Goal: Transaction & Acquisition: Book appointment/travel/reservation

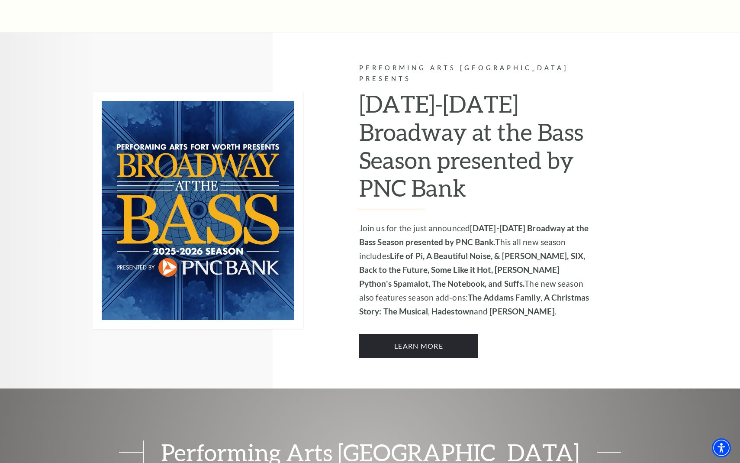
scroll to position [455, 0]
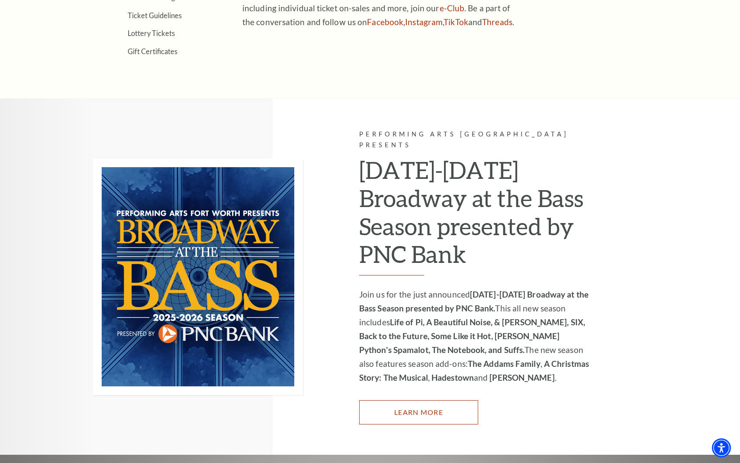
click at [431, 410] on link "Learn More" at bounding box center [418, 412] width 119 height 24
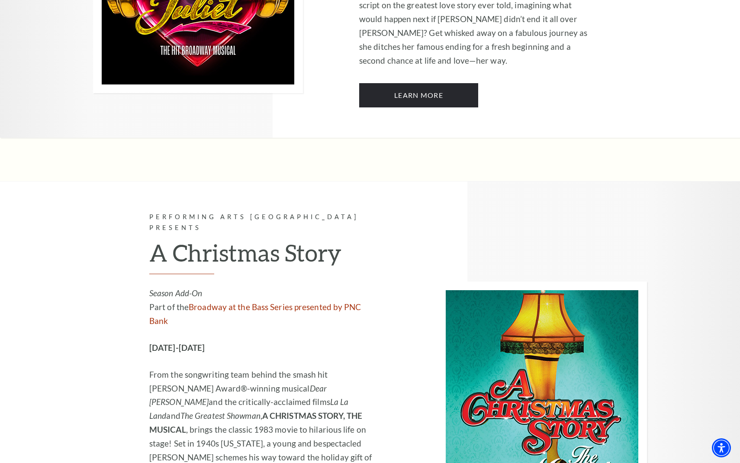
scroll to position [2715, 0]
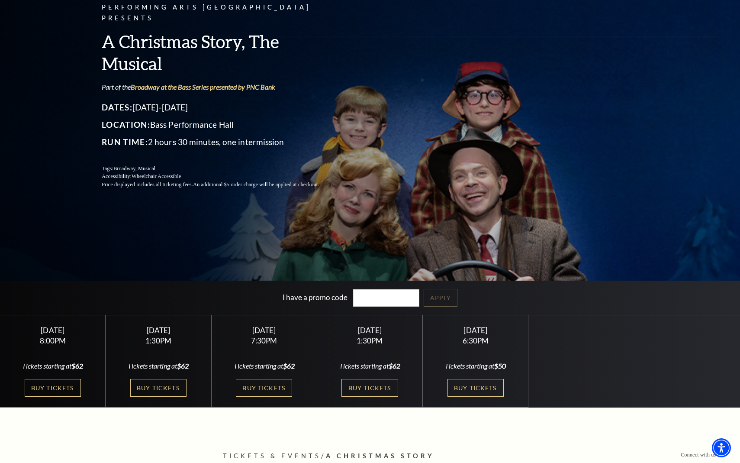
scroll to position [85, 0]
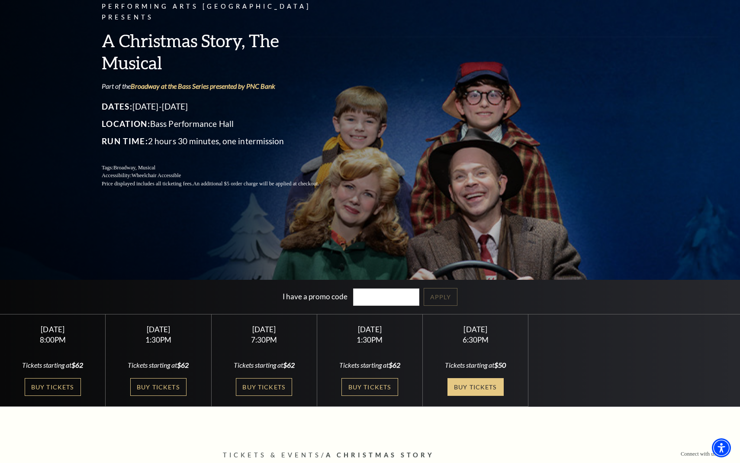
click at [481, 390] on link "Buy Tickets" at bounding box center [475, 387] width 56 height 18
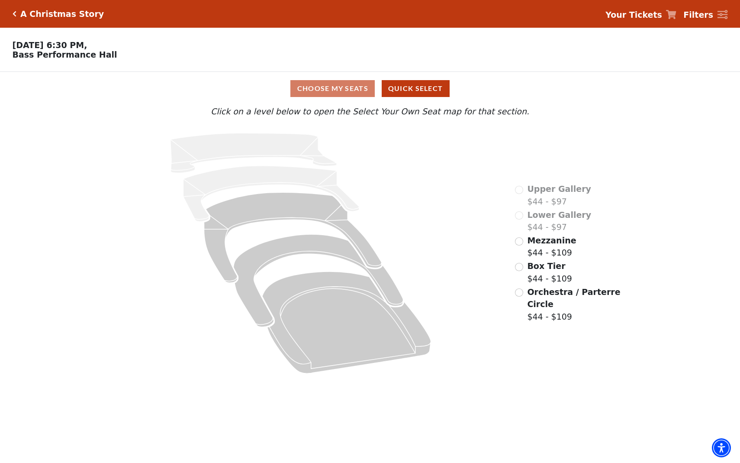
click at [545, 304] on span "Orchestra / Parterre Circle" at bounding box center [573, 298] width 93 height 22
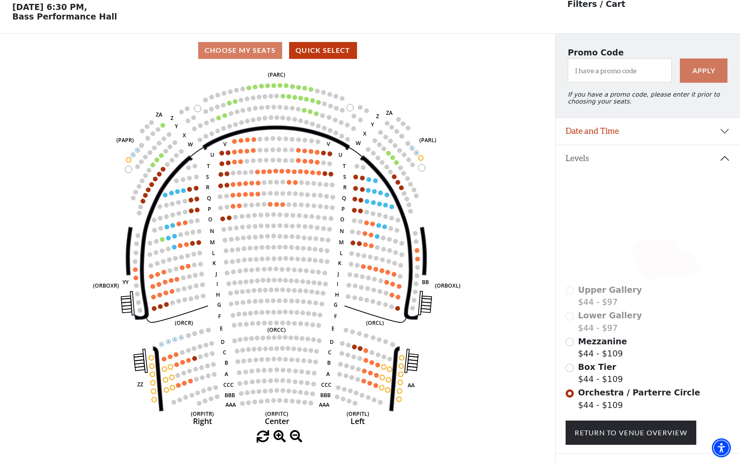
scroll to position [40, 0]
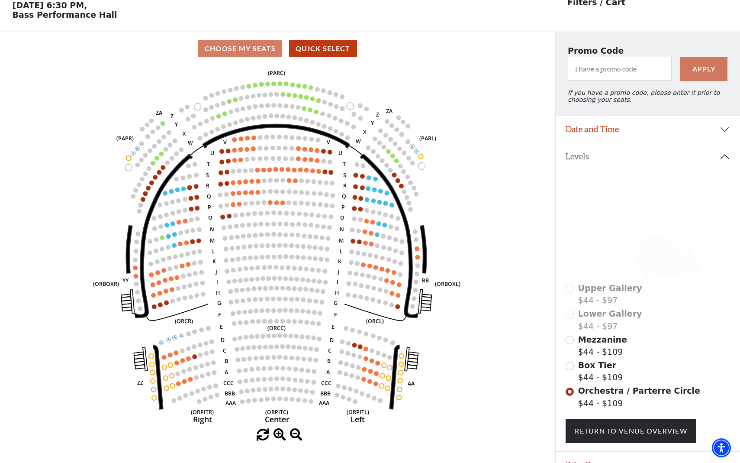
click at [527, 249] on icon "Left (ORPITL) Right (ORPITR) Center (ORPITC) ZZ AA YY BB ZA ZA (ORCL) (ORCR) (O…" at bounding box center [277, 246] width 499 height 363
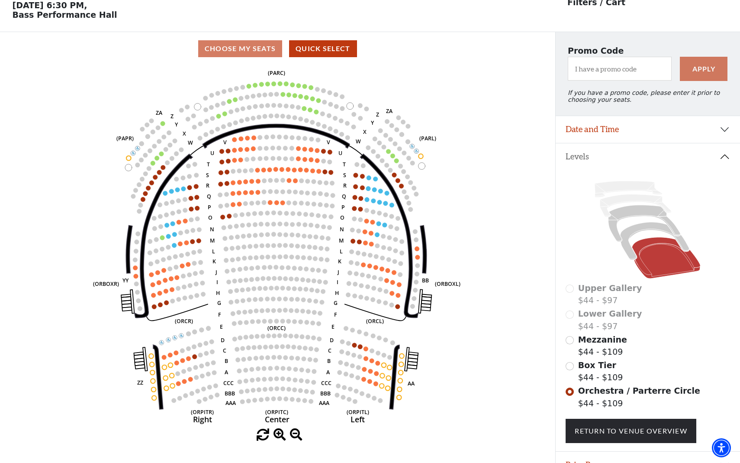
click at [497, 207] on icon "Left (ORPITL) Right (ORPITR) Center (ORPITC) ZZ AA YY BB ZA ZA (ORCL) (ORCR) (O…" at bounding box center [277, 246] width 499 height 363
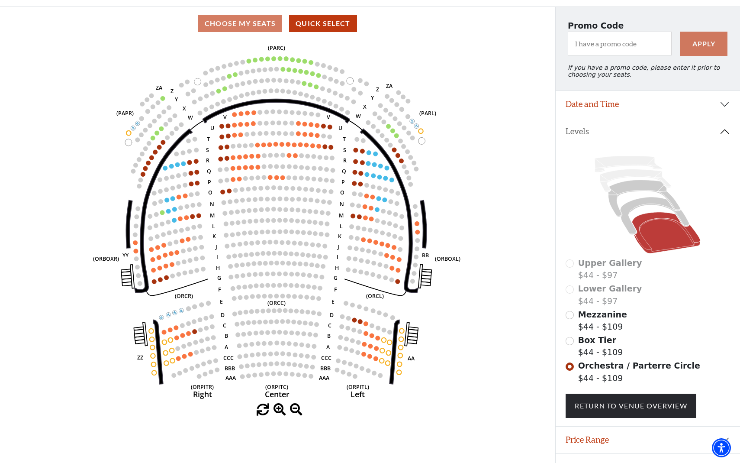
scroll to position [84, 0]
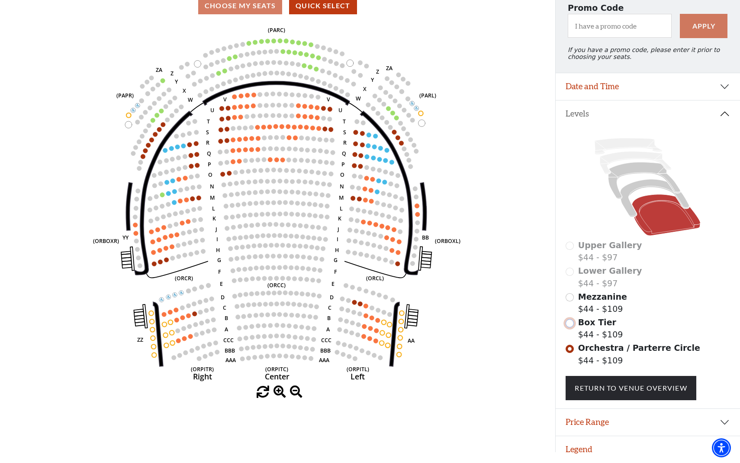
click at [570, 322] on input "Box Tier$44 - $109\a" at bounding box center [570, 323] width 8 height 8
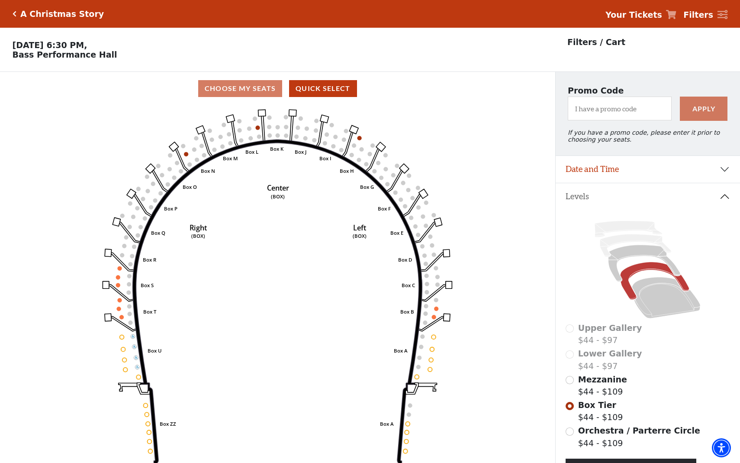
scroll to position [40, 0]
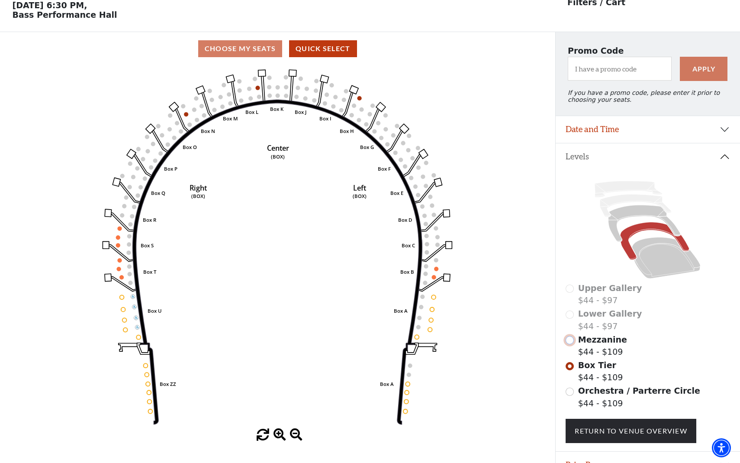
click at [570, 340] on input "Mezzanine$44 - $109\a" at bounding box center [570, 340] width 8 height 8
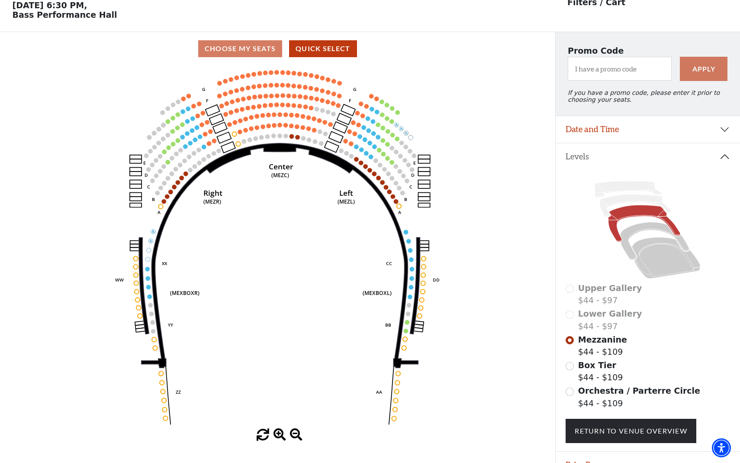
scroll to position [0, 0]
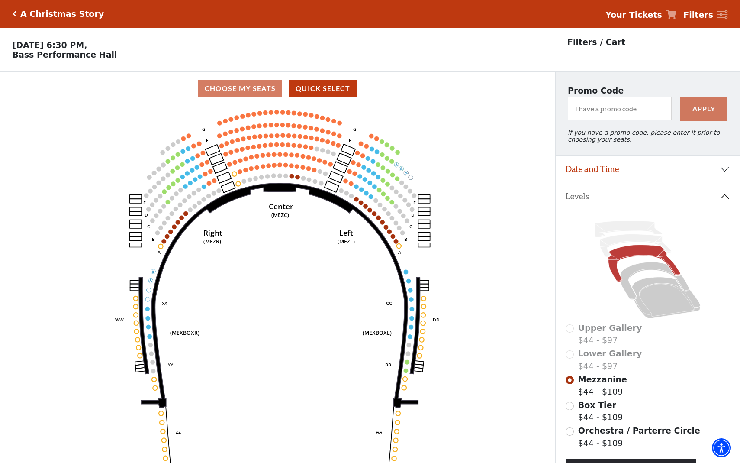
click at [102, 61] on div "Choose Your Own Seats Sunday, December 7 at 6:30 PM, Bass Performance Hall" at bounding box center [277, 50] width 555 height 44
click at [29, 13] on h5 "A Christmas Story" at bounding box center [62, 14] width 84 height 10
click at [15, 14] on icon "Click here to go back to filters" at bounding box center [15, 14] width 4 height 6
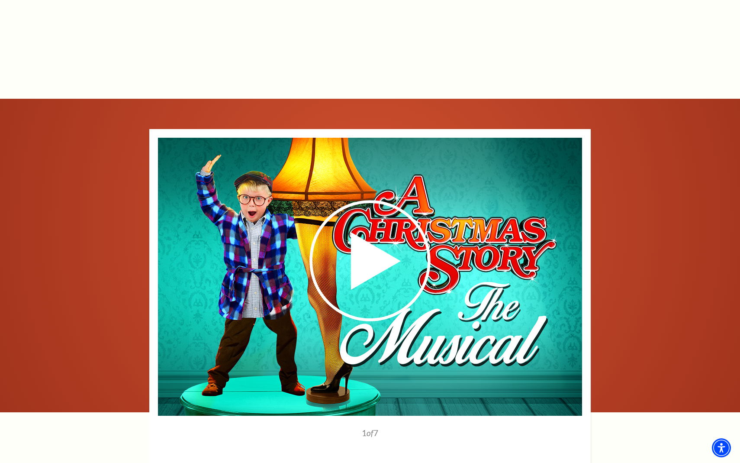
scroll to position [1120, 0]
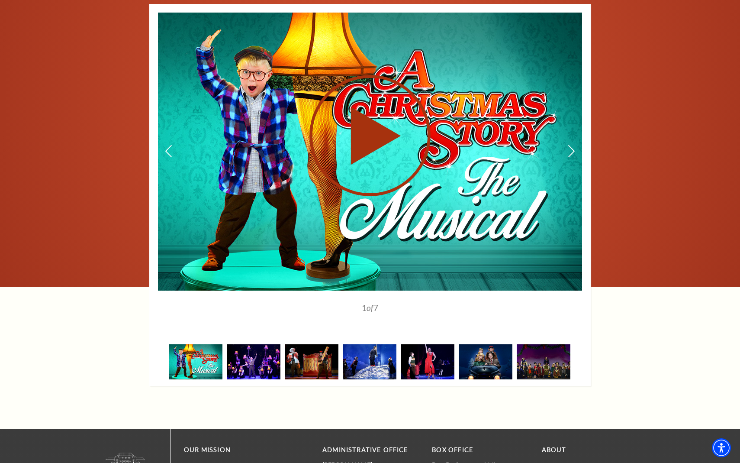
click at [401, 145] on icon at bounding box center [370, 135] width 212 height 123
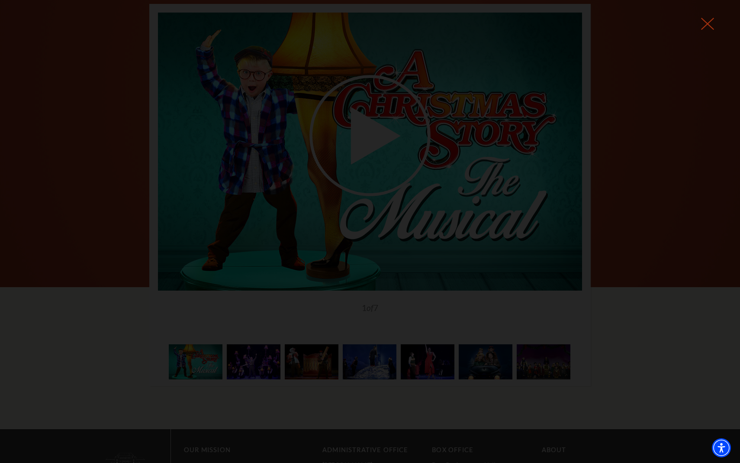
click at [711, 25] on icon at bounding box center [707, 23] width 13 height 13
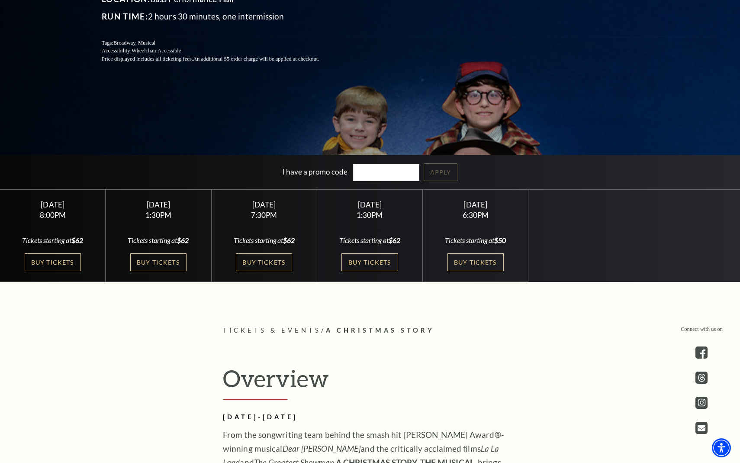
scroll to position [0, 0]
